Goal: Transaction & Acquisition: Purchase product/service

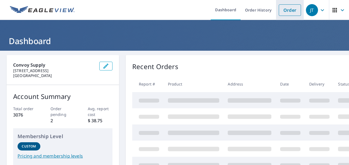
click at [289, 9] on link "Order" at bounding box center [290, 10] width 22 height 12
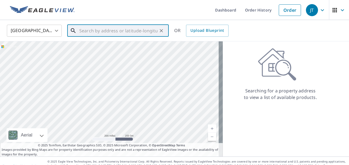
click at [142, 33] on input "text" at bounding box center [118, 30] width 78 height 15
paste input "[STREET_ADDRESS]"
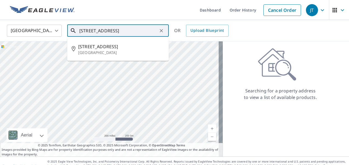
type input "[STREET_ADDRESS]"
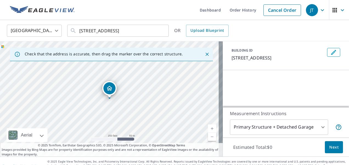
scroll to position [55, 0]
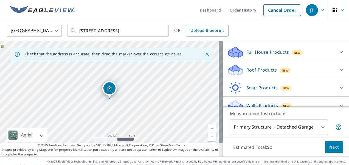
click at [235, 68] on icon at bounding box center [235, 68] width 14 height 7
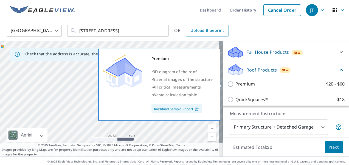
click at [235, 83] on p "Premium" at bounding box center [244, 84] width 19 height 7
click at [232, 83] on input "Premium $20 - $60" at bounding box center [231, 84] width 8 height 7
checkbox input "true"
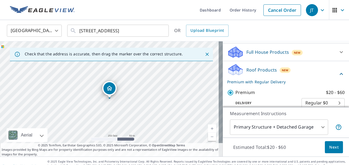
click at [329, 144] on span "Next" at bounding box center [333, 147] width 9 height 7
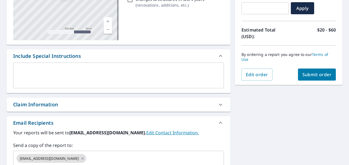
scroll to position [110, 0]
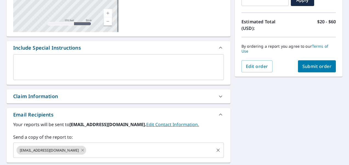
click at [81, 151] on icon at bounding box center [82, 150] width 2 height 2
checkbox input "true"
click at [70, 151] on input "text" at bounding box center [114, 150] width 197 height 10
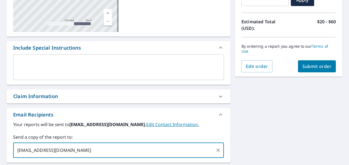
type input "[EMAIL_ADDRESS][DOMAIN_NAME]"
checkbox input "true"
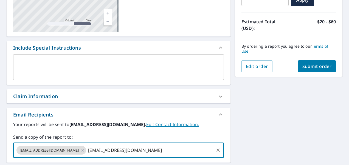
type input "[EMAIL_ADDRESS][DOMAIN_NAME]"
click at [314, 65] on span "Submit order" at bounding box center [316, 66] width 29 height 6
checkbox input "true"
